Goal: Navigation & Orientation: Find specific page/section

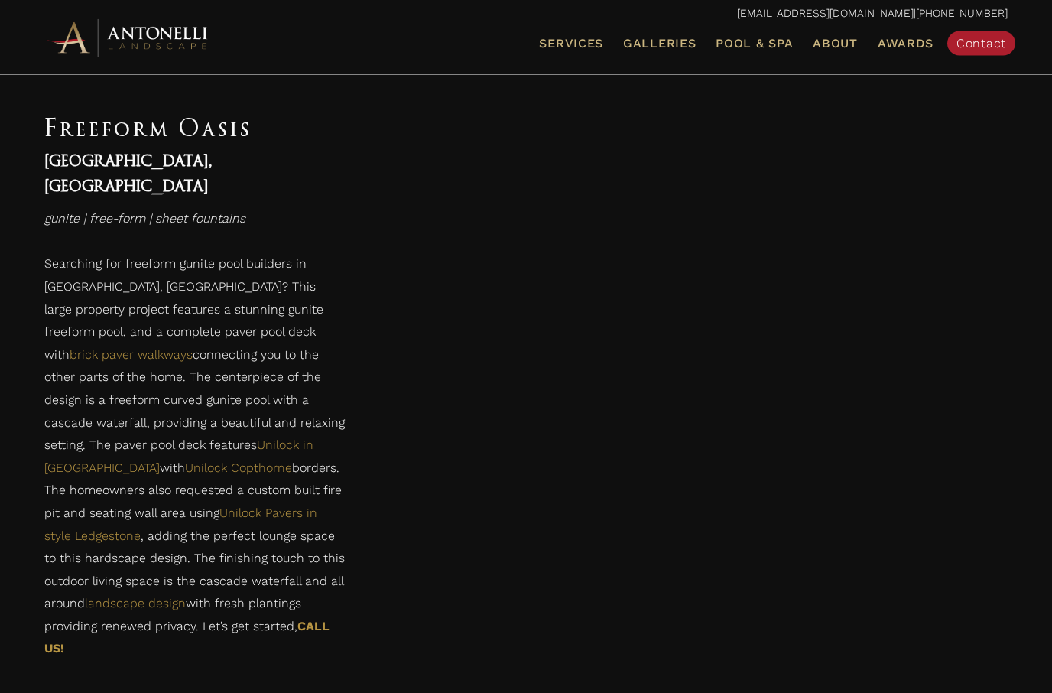
scroll to position [852, 0]
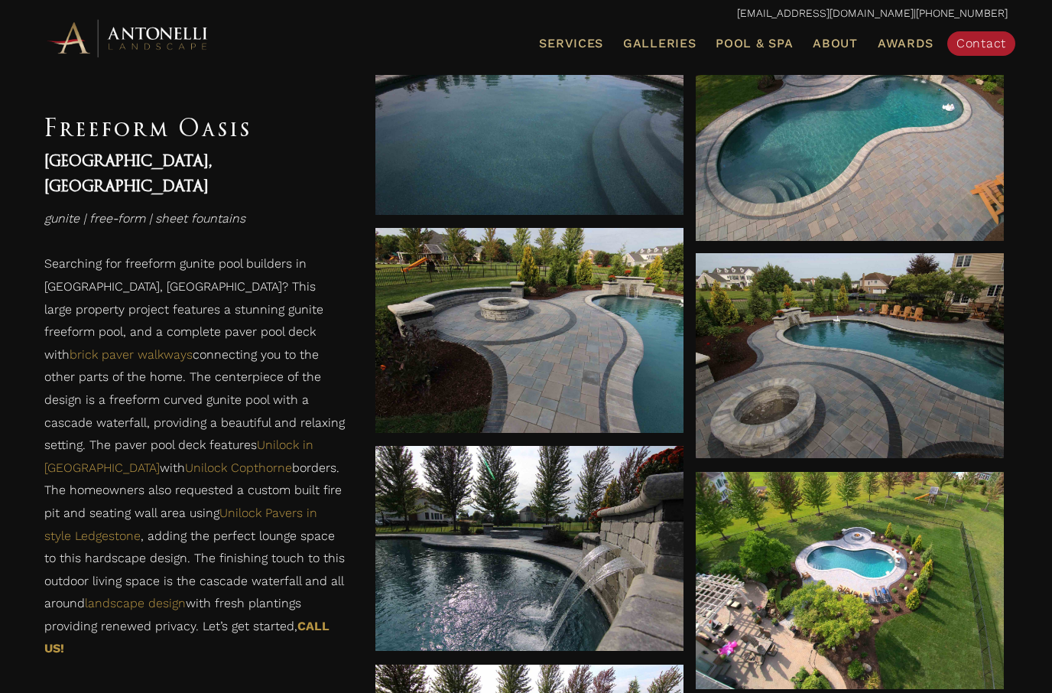
click at [671, 50] on link "Galleries" at bounding box center [659, 44] width 85 height 20
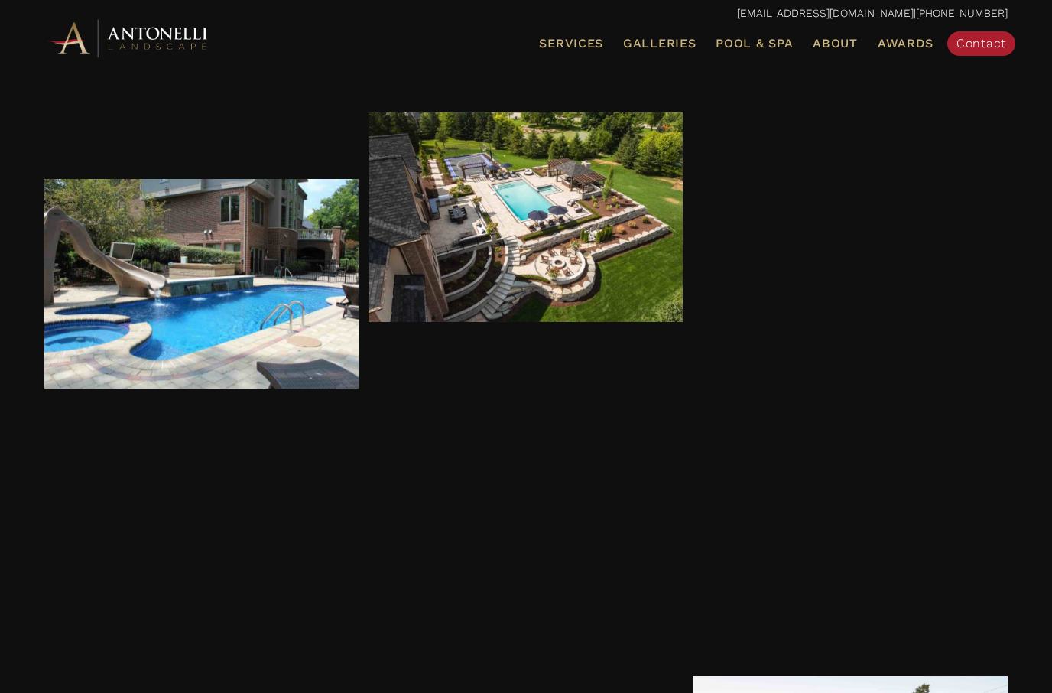
scroll to position [4727, 0]
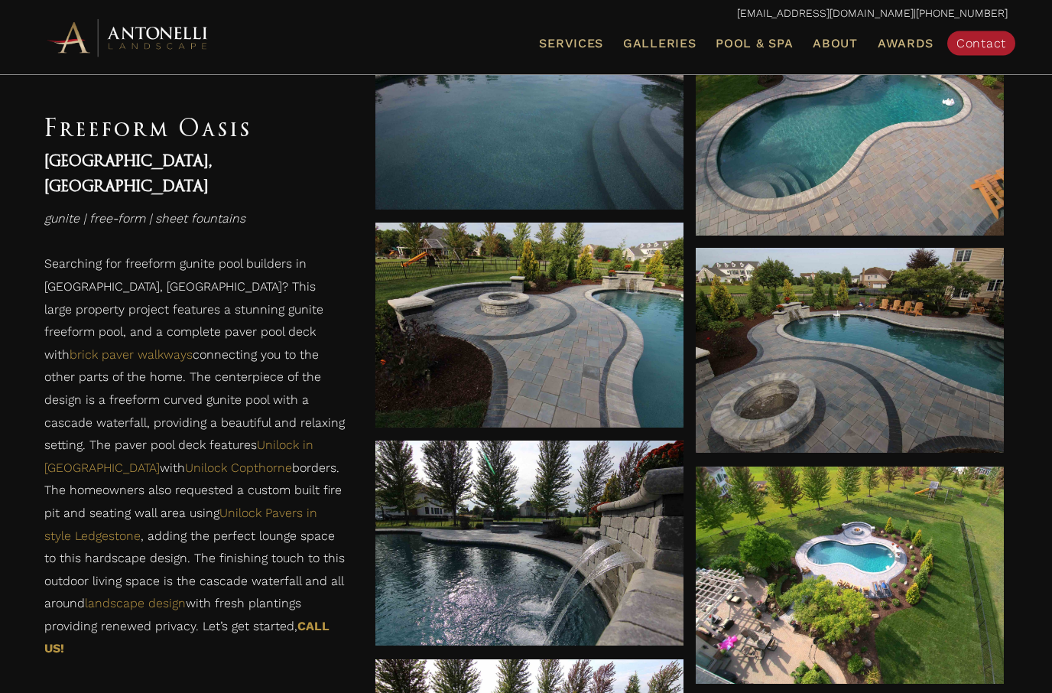
scroll to position [853, 0]
